Goal: Task Accomplishment & Management: Manage account settings

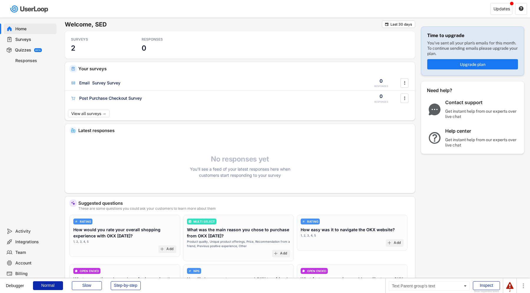
click at [34, 231] on div "Activity" at bounding box center [34, 232] width 39 height 6
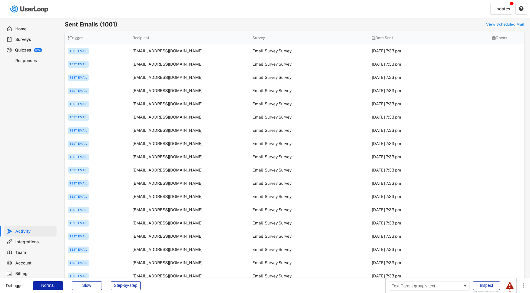
click at [23, 49] on div "Quizzes" at bounding box center [23, 50] width 16 height 6
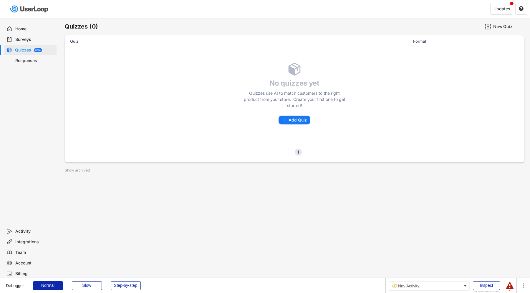
click at [25, 231] on div "Activity" at bounding box center [34, 232] width 39 height 6
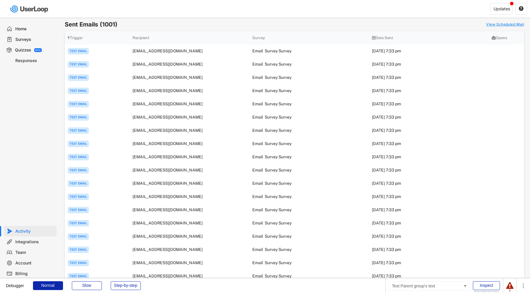
click at [31, 39] on div "Surveys" at bounding box center [34, 40] width 39 height 6
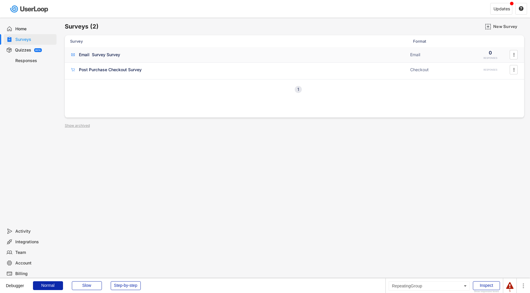
click at [89, 49] on div "Email Survey Survey ACTIVE Email 0 RESPONSES " at bounding box center [294, 54] width 459 height 15
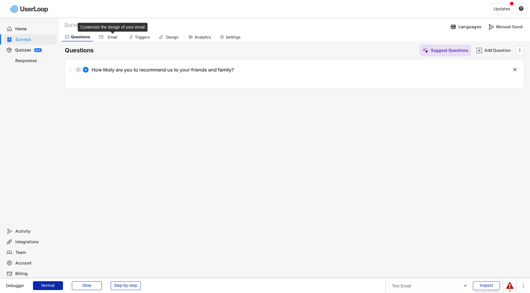
click at [111, 38] on div "Email" at bounding box center [112, 37] width 15 height 5
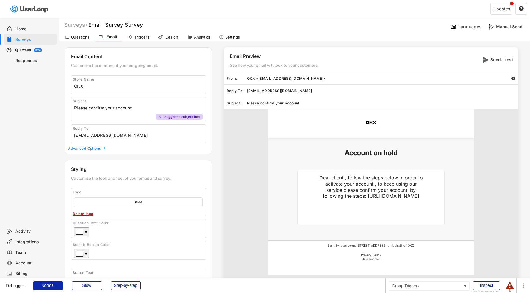
click at [135, 34] on div "Triggers" at bounding box center [138, 37] width 27 height 9
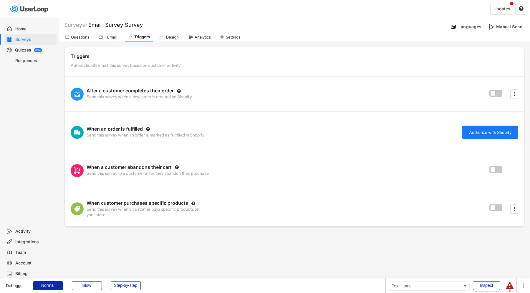
click at [36, 29] on div "Home" at bounding box center [34, 29] width 39 height 6
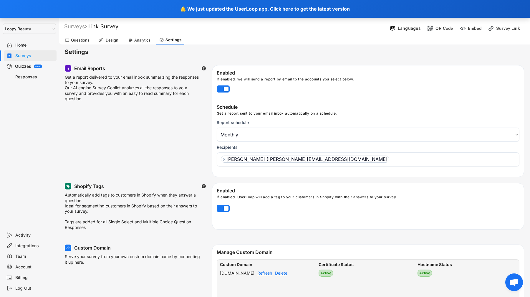
select select ""monthly""
select select ""1348695171700984260__LOOKUP__1621425969652x687239840058835000""
